Goal: Information Seeking & Learning: Learn about a topic

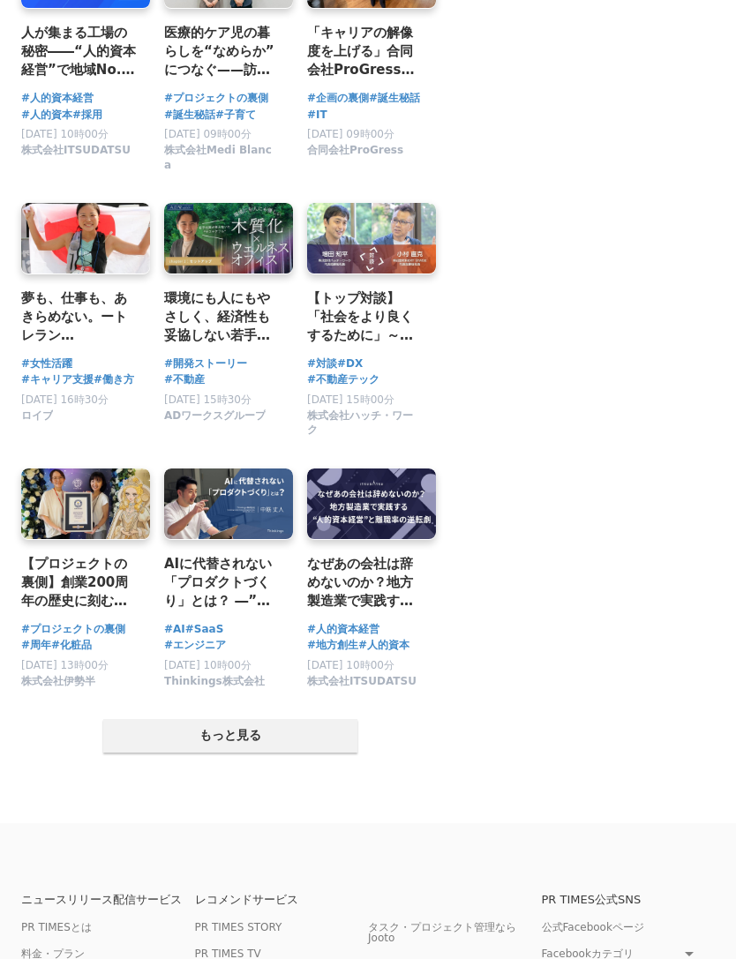
scroll to position [2621, 0]
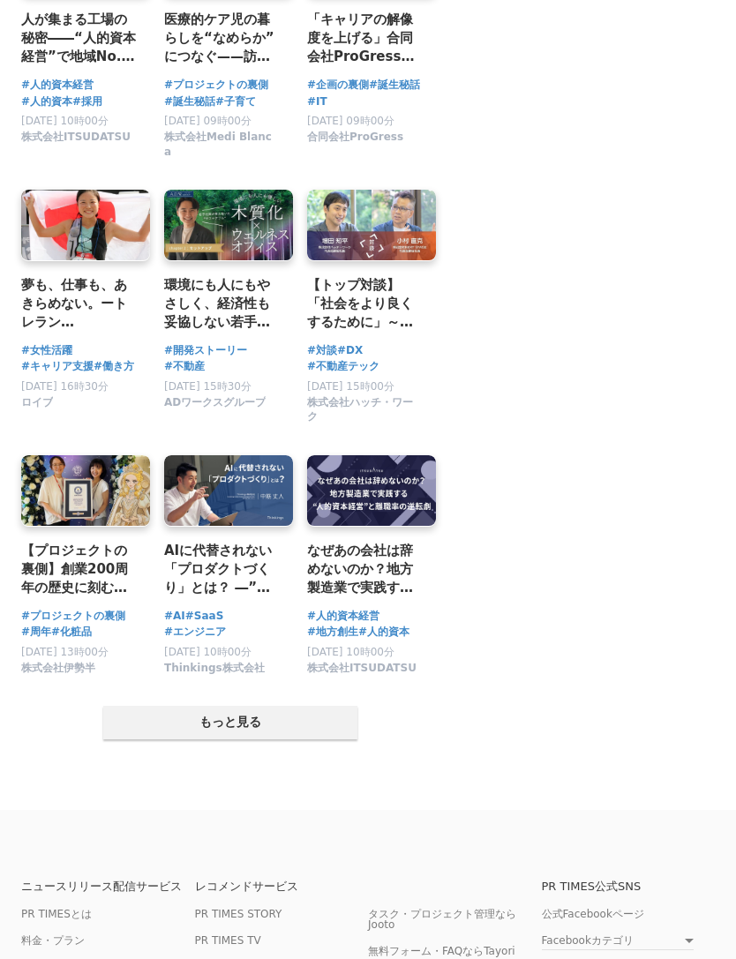
click at [284, 740] on button "もっと見る" at bounding box center [230, 724] width 254 height 34
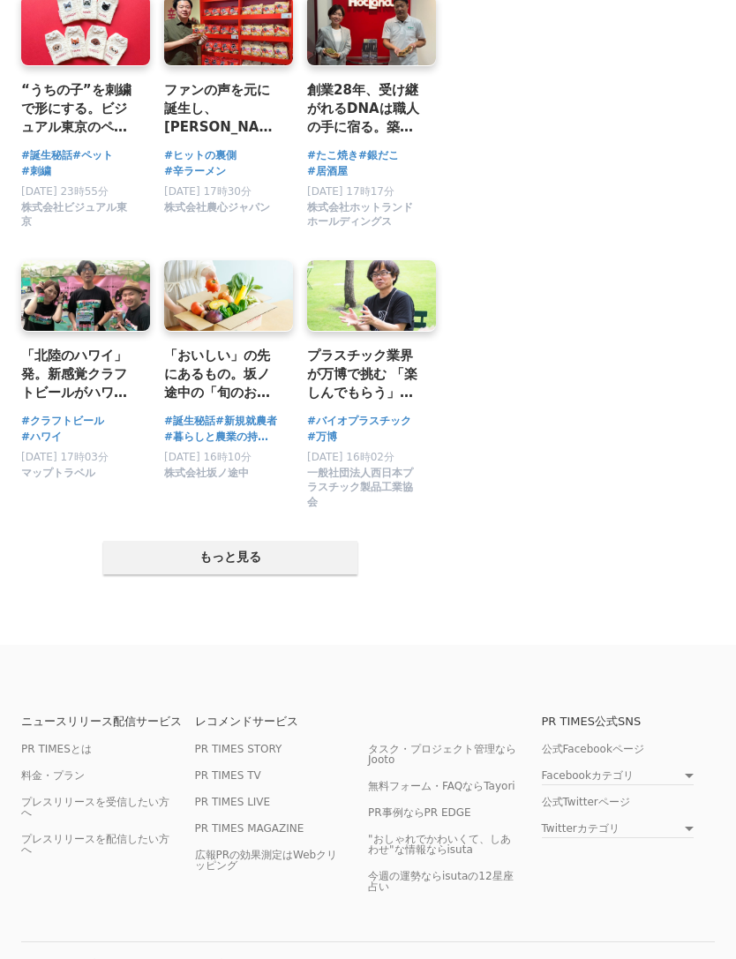
scroll to position [4492, 0]
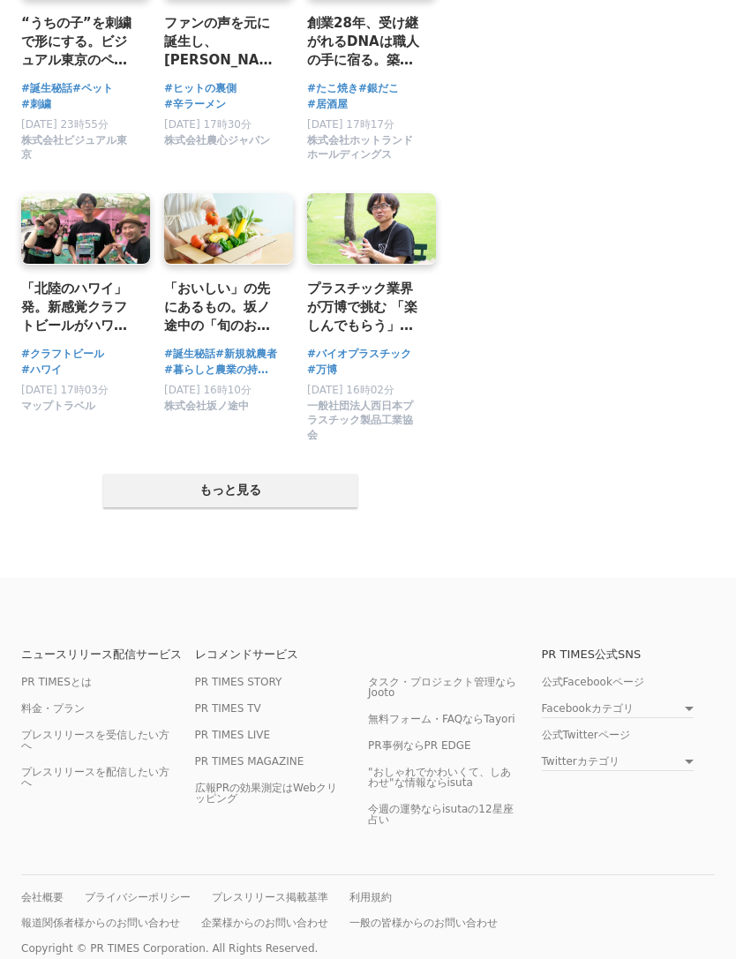
click at [312, 507] on button "もっと見る" at bounding box center [230, 491] width 254 height 34
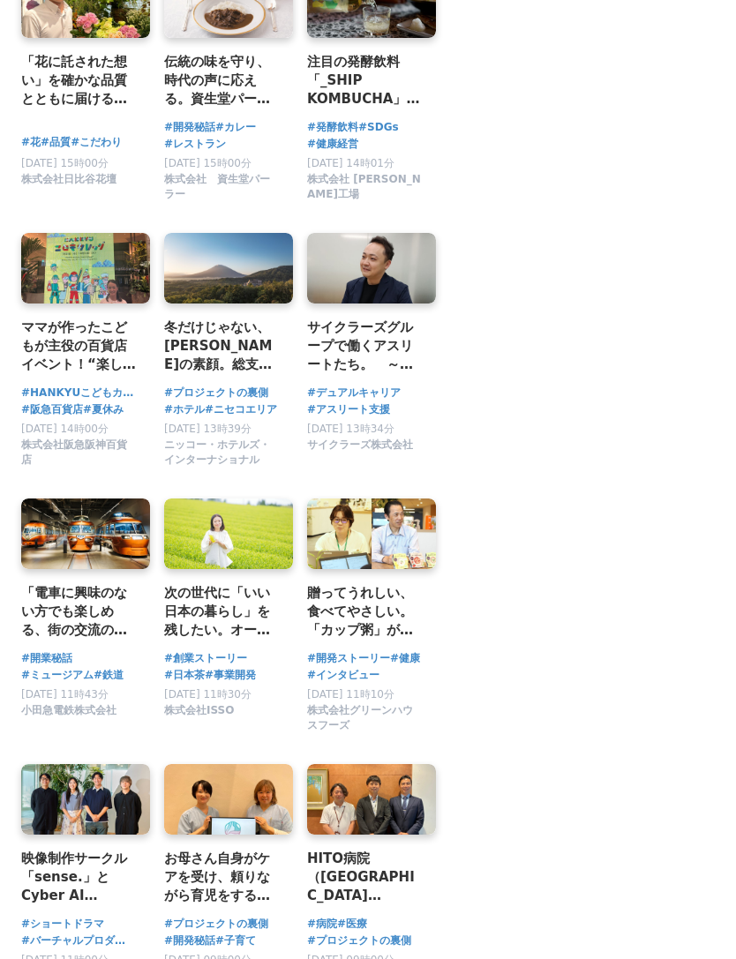
scroll to position [4996, 0]
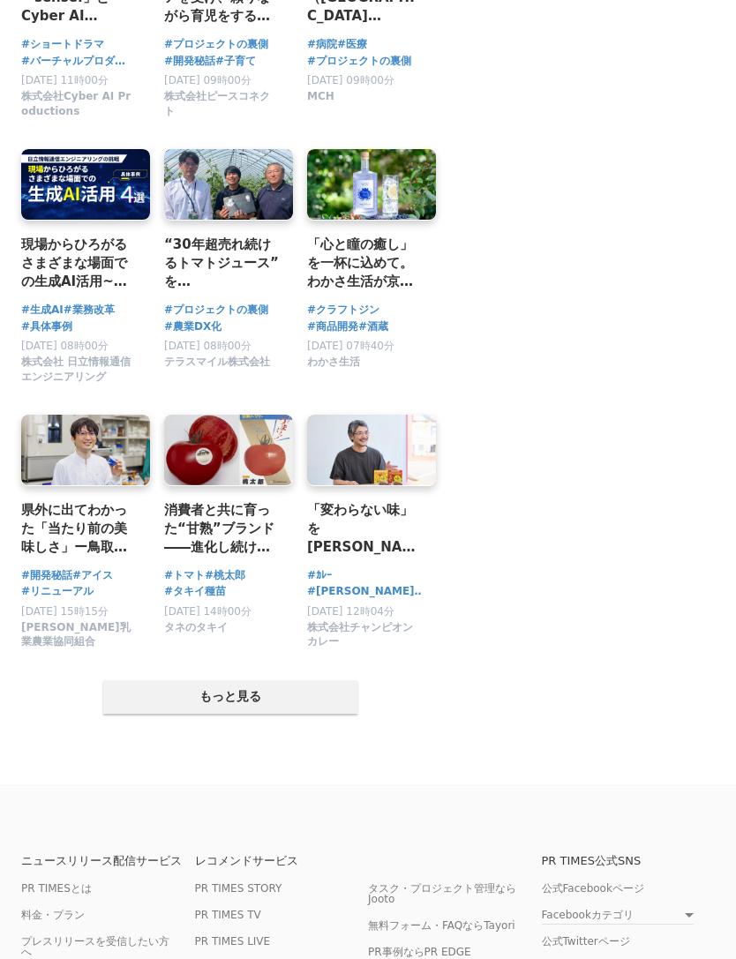
click at [315, 715] on button "もっと見る" at bounding box center [230, 698] width 254 height 34
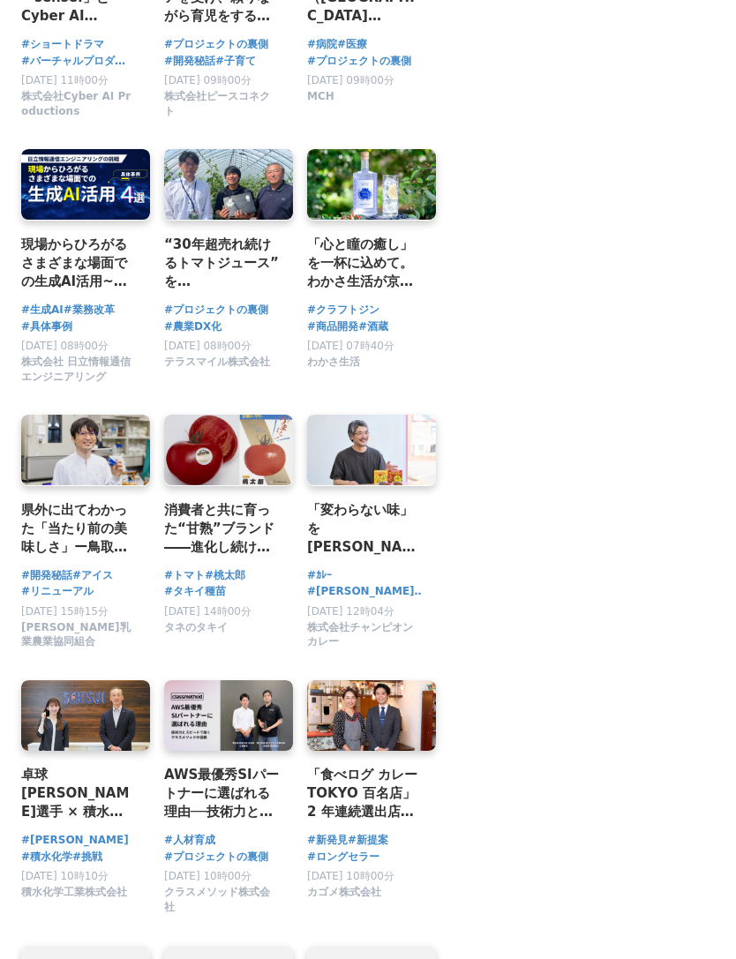
click at [310, 751] on link at bounding box center [371, 715] width 129 height 71
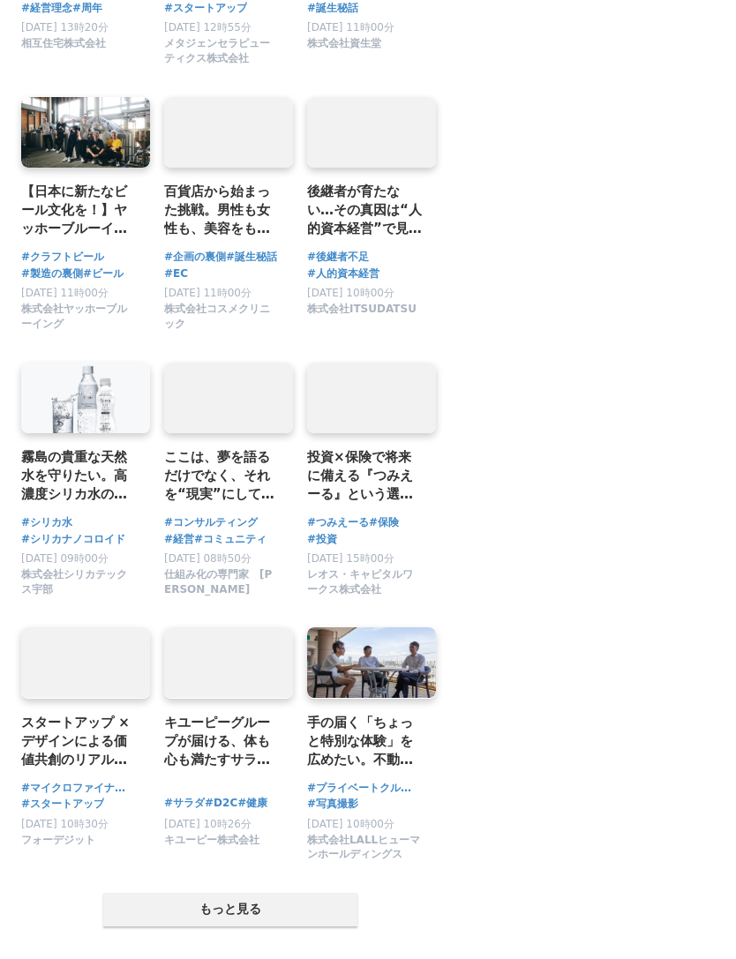
scroll to position [7441, 0]
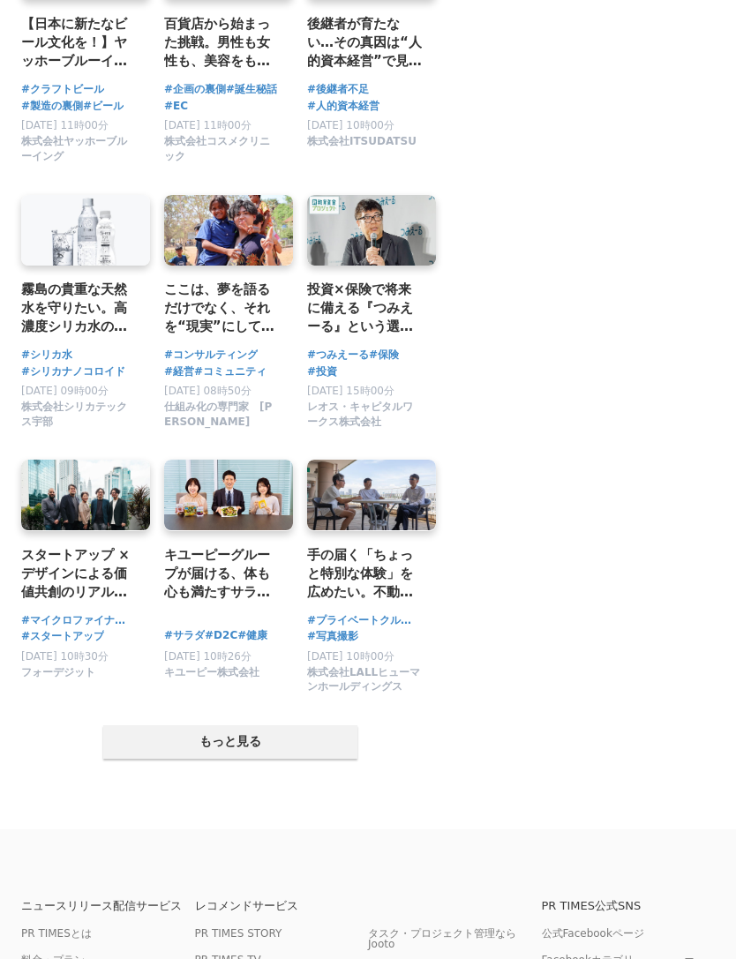
click at [116, 71] on h2 "【日本に新たなビール文化を！】ヤッホーブルーイング製造スタッフに聞く、クラフトビールづくりの裏側" at bounding box center [78, 42] width 115 height 57
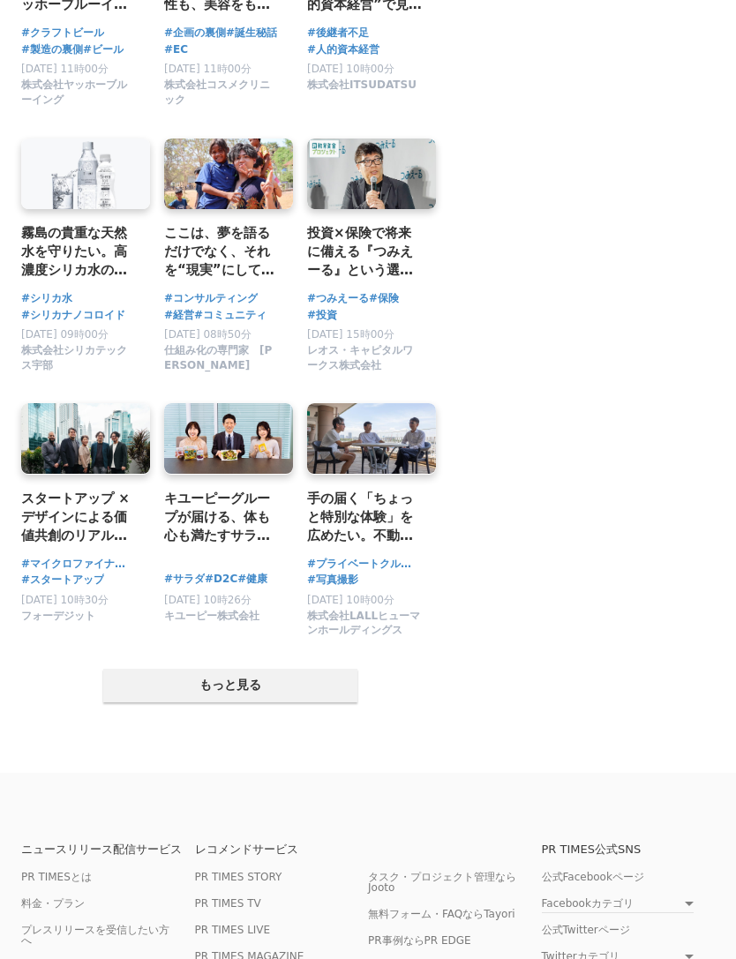
click at [240, 702] on button "もっと見る" at bounding box center [230, 686] width 254 height 34
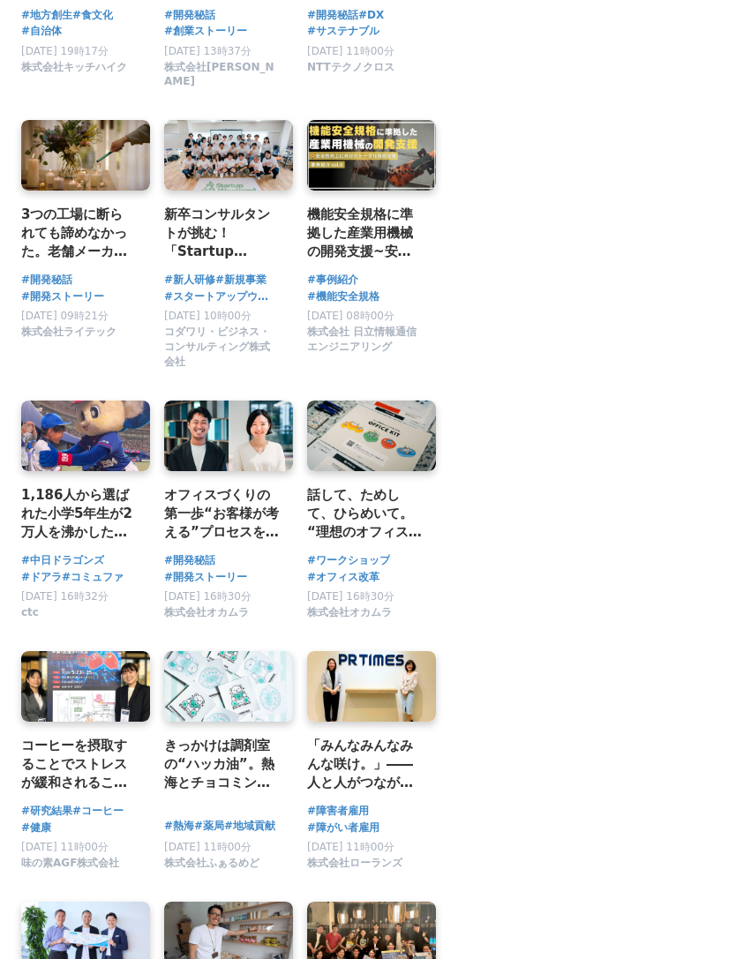
scroll to position [8546, 0]
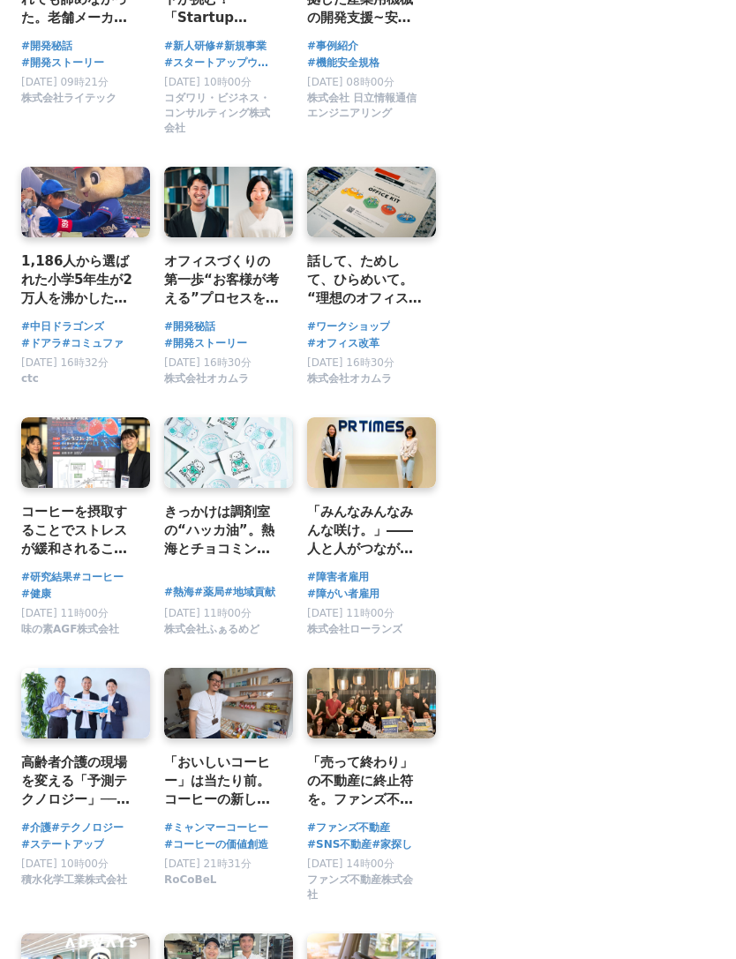
click at [111, 560] on h2 "コーヒーを摂取することでストレスが緩和されることを解明～コーヒー摂取がストレス緩和に及ぼす影響、嗜好の変化について、日本栄養・食糧学会大会で研究結果を発表～" at bounding box center [78, 530] width 115 height 57
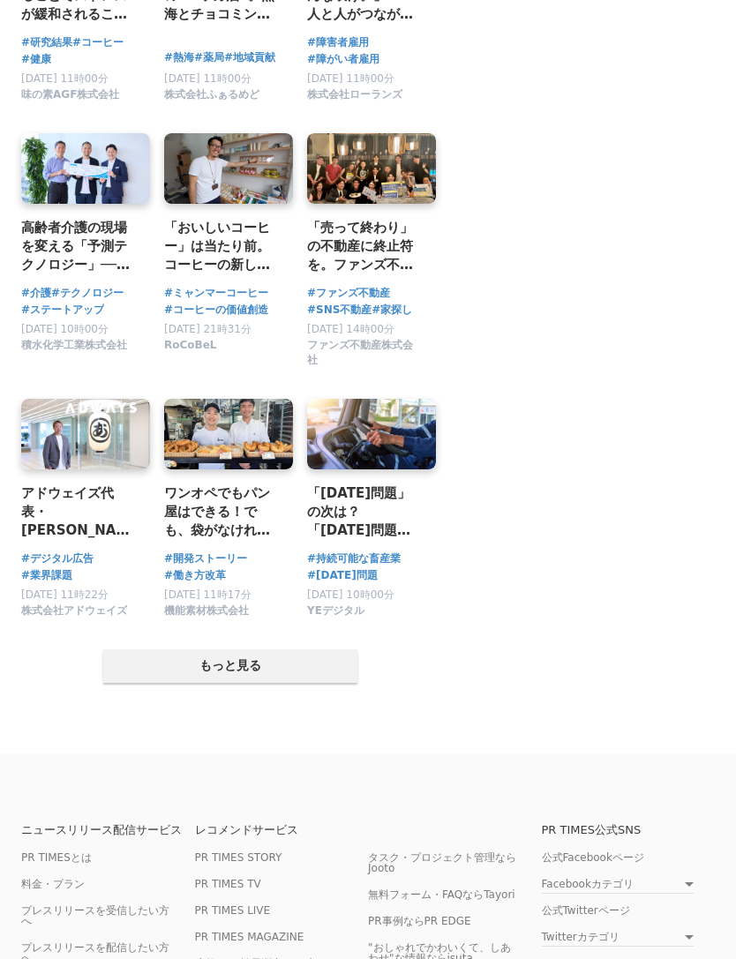
scroll to position [9087, 0]
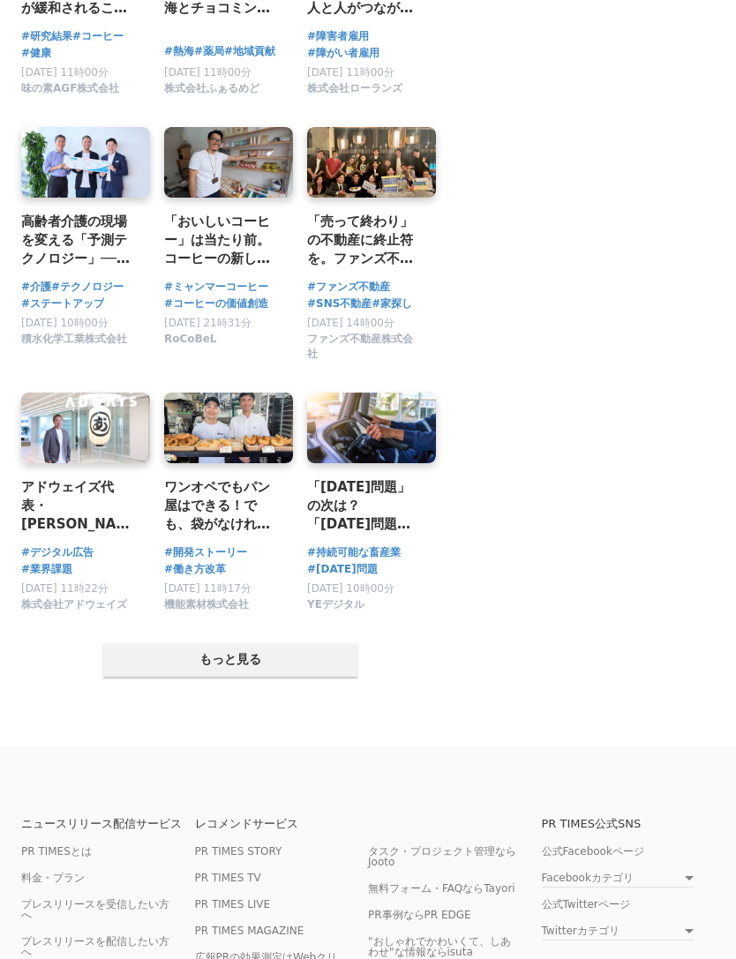
click at [214, 269] on h2 "「おいしいコーヒー」は当たり前。コーヒーの新しい価値創造に挑むConnected Coffee（つながるコーヒー）。" at bounding box center [221, 240] width 115 height 57
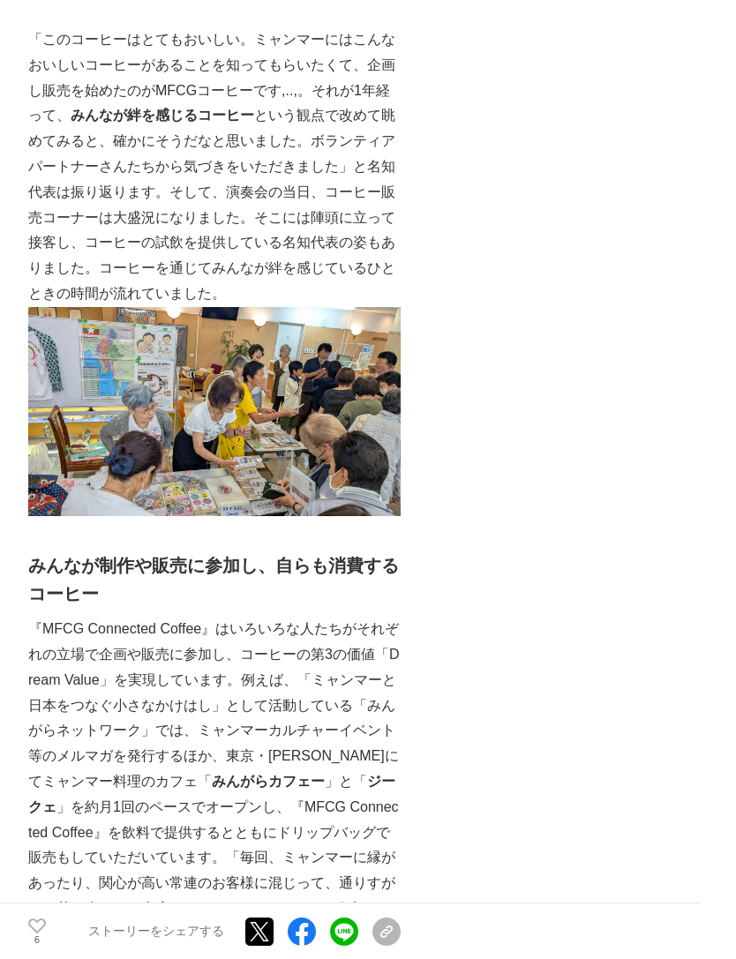
scroll to position [7766, 0]
